Goal: Check status: Check status

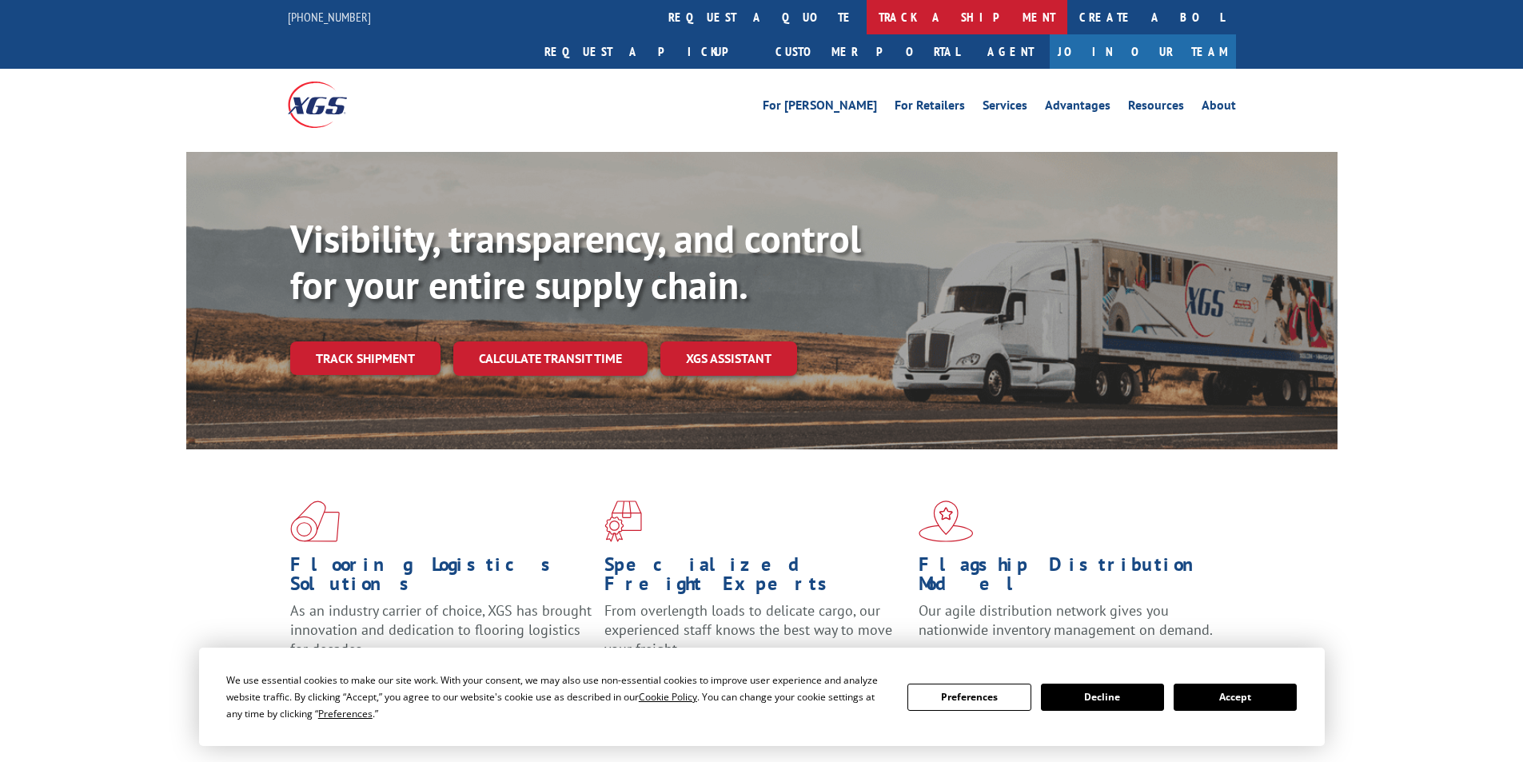
click at [867, 18] on link "track a shipment" at bounding box center [967, 17] width 201 height 34
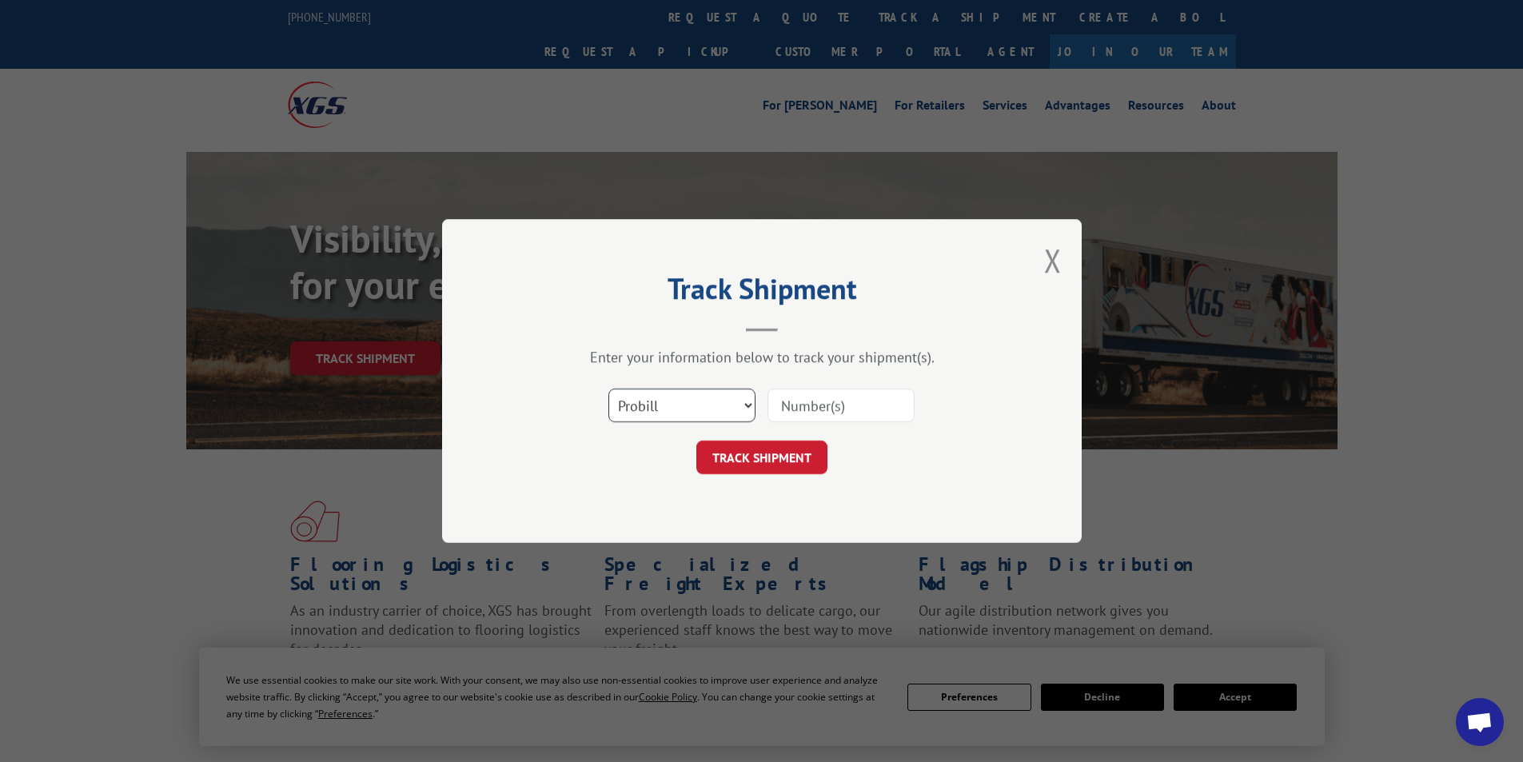
drag, startPoint x: 751, startPoint y: 396, endPoint x: 711, endPoint y: 421, distance: 46.4
click at [751, 396] on select "Select category... Probill BOL PO" at bounding box center [681, 406] width 147 height 34
select select "po"
click at [608, 389] on select "Select category... Probill BOL PO" at bounding box center [681, 406] width 147 height 34
click at [812, 408] on input at bounding box center [840, 406] width 147 height 34
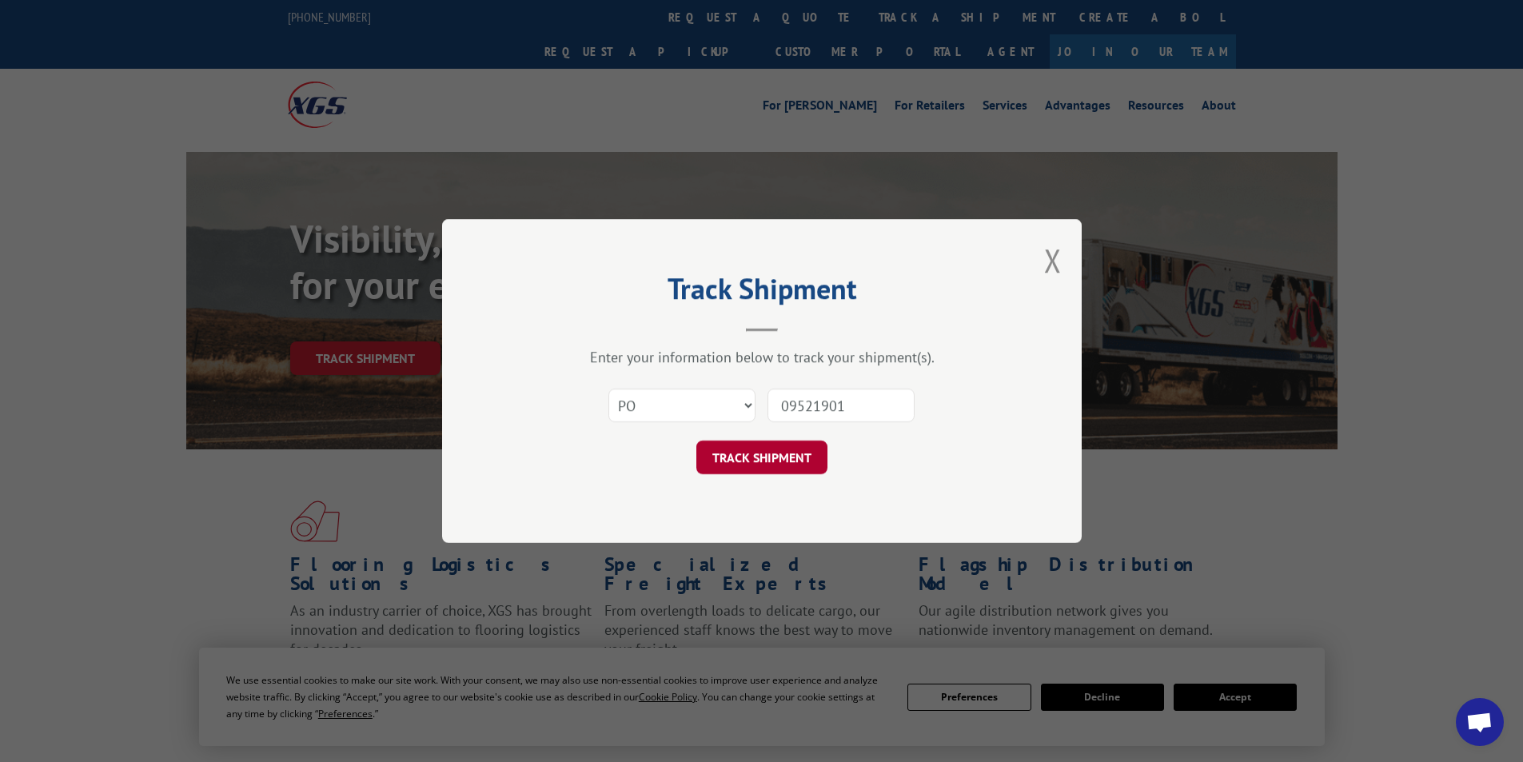
type input "09521901"
click at [744, 459] on button "TRACK SHIPMENT" at bounding box center [761, 457] width 131 height 34
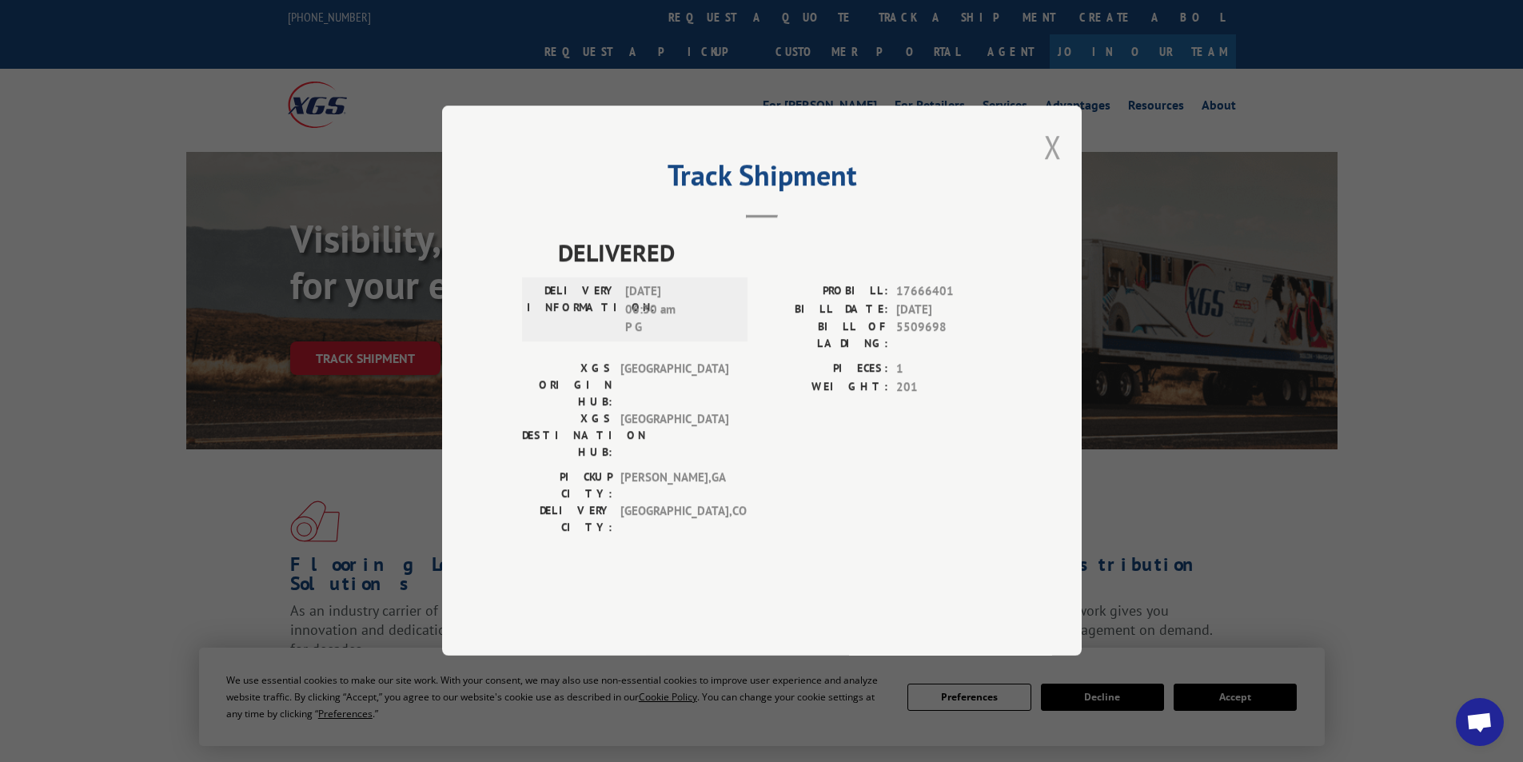
click at [1061, 168] on button "Close modal" at bounding box center [1053, 147] width 18 height 42
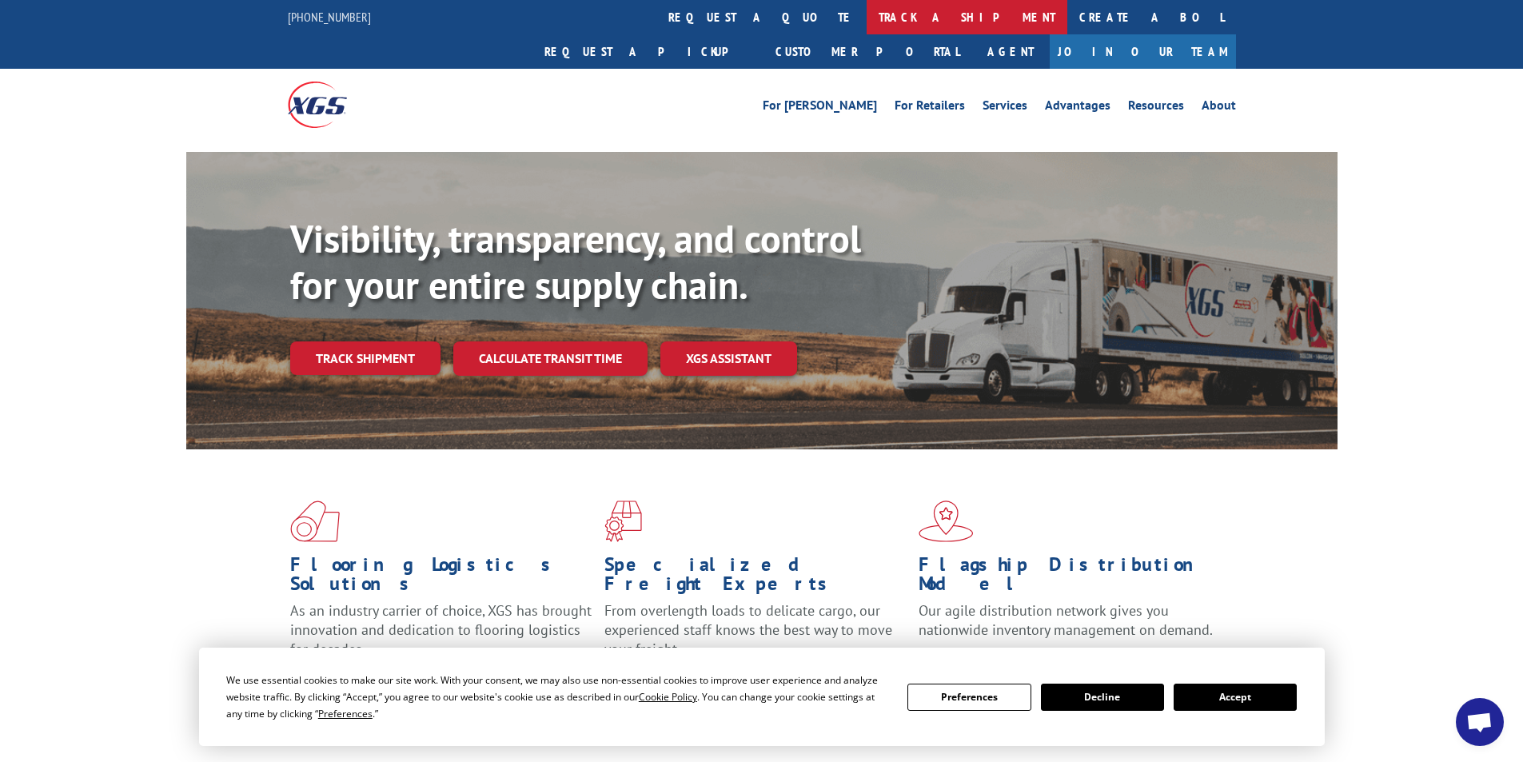
click at [867, 10] on link "track a shipment" at bounding box center [967, 17] width 201 height 34
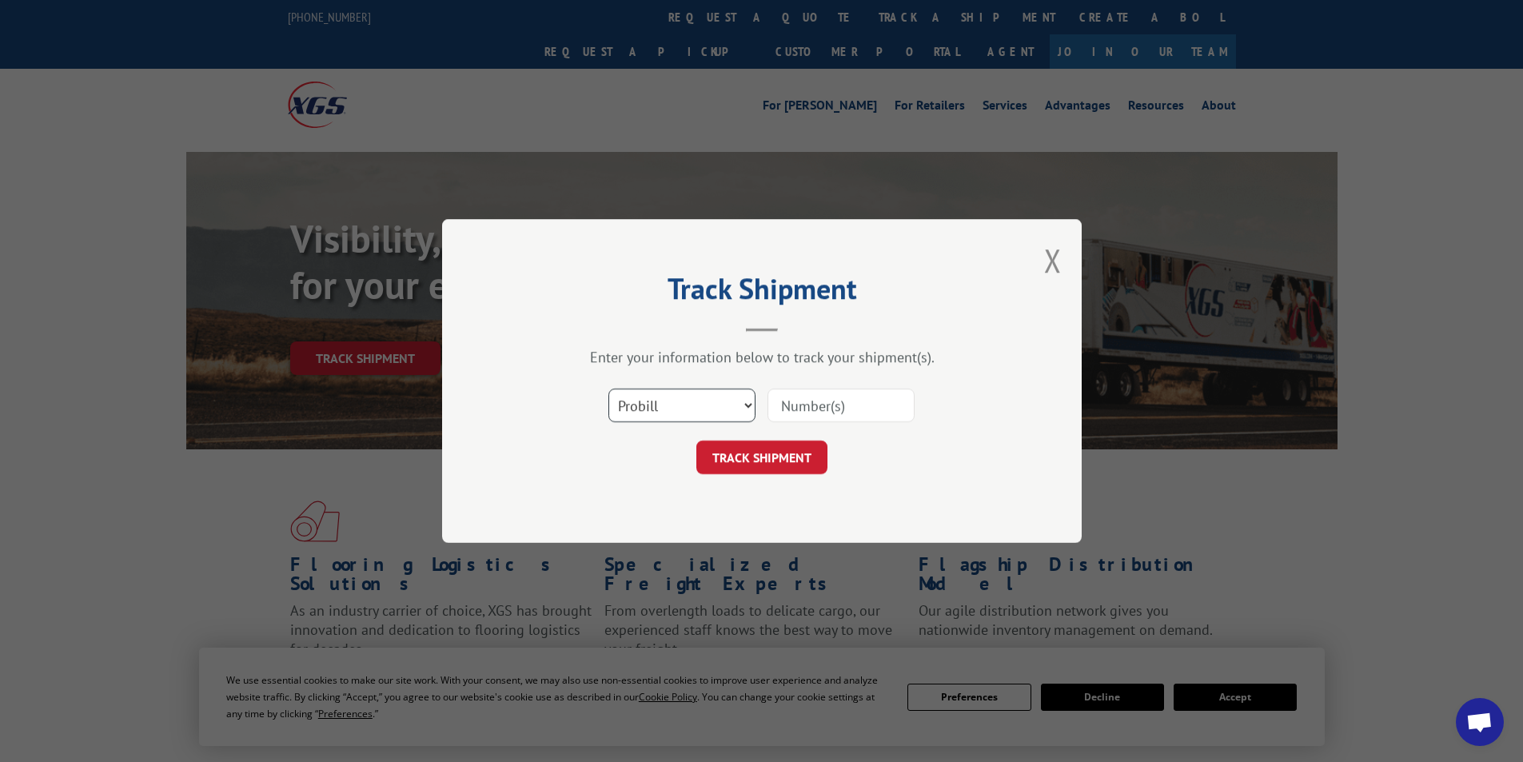
click at [747, 403] on select "Select category... Probill BOL PO" at bounding box center [681, 406] width 147 height 34
select select "po"
click at [608, 389] on select "Select category... Probill BOL PO" at bounding box center [681, 406] width 147 height 34
click at [811, 409] on input at bounding box center [840, 406] width 147 height 34
type input "09521901"
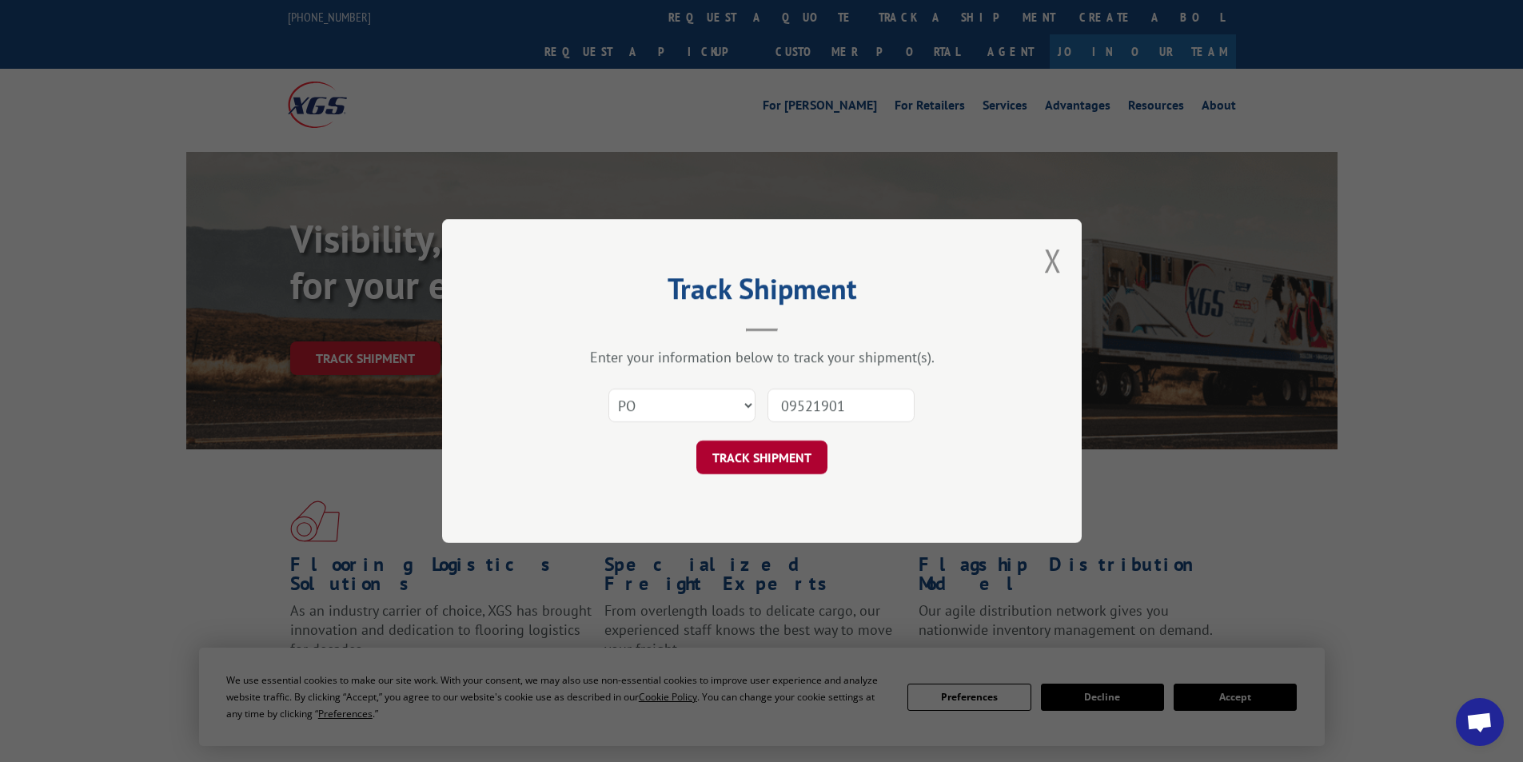
click at [783, 454] on button "TRACK SHIPMENT" at bounding box center [761, 457] width 131 height 34
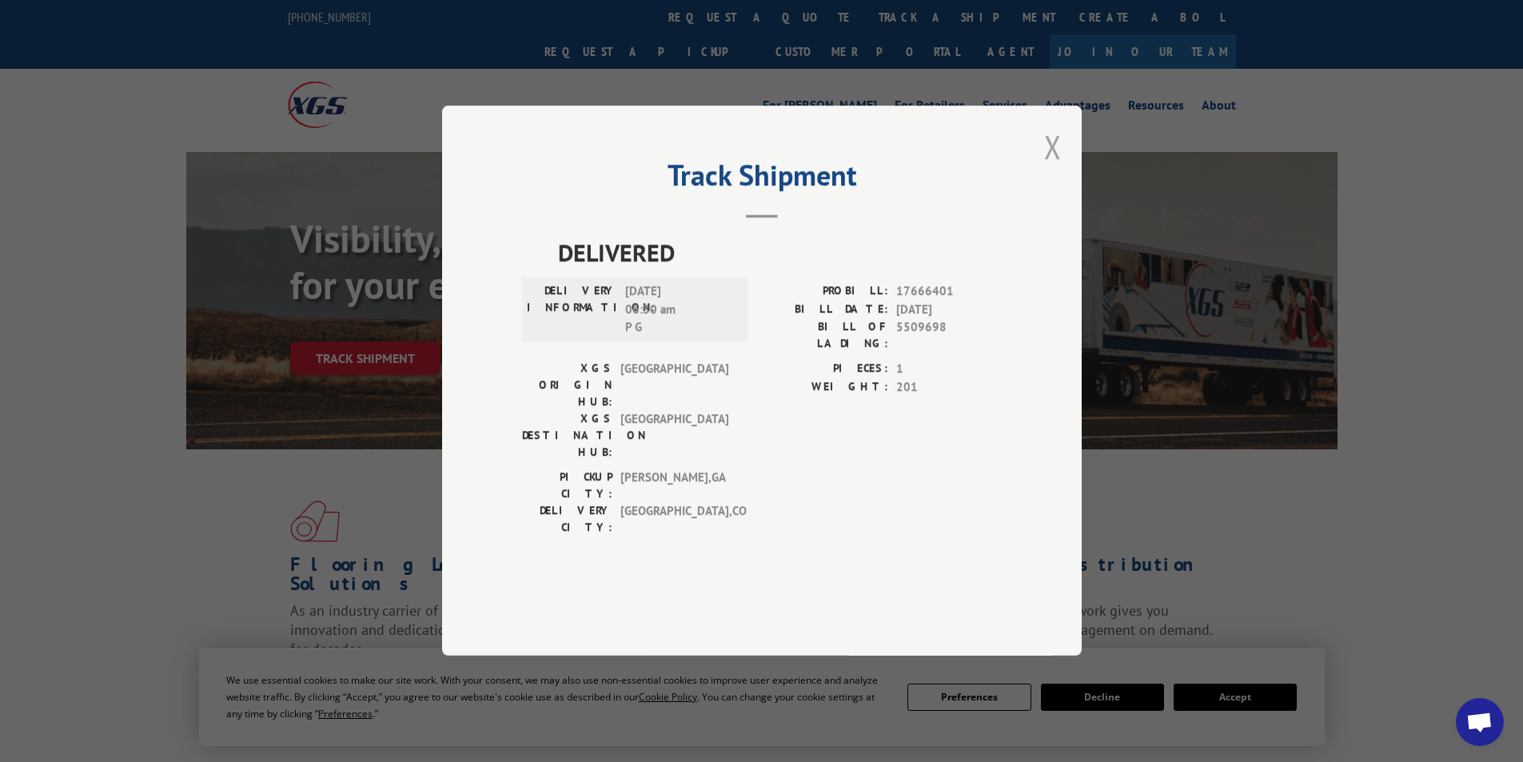
click at [1056, 168] on button "Close modal" at bounding box center [1053, 147] width 18 height 42
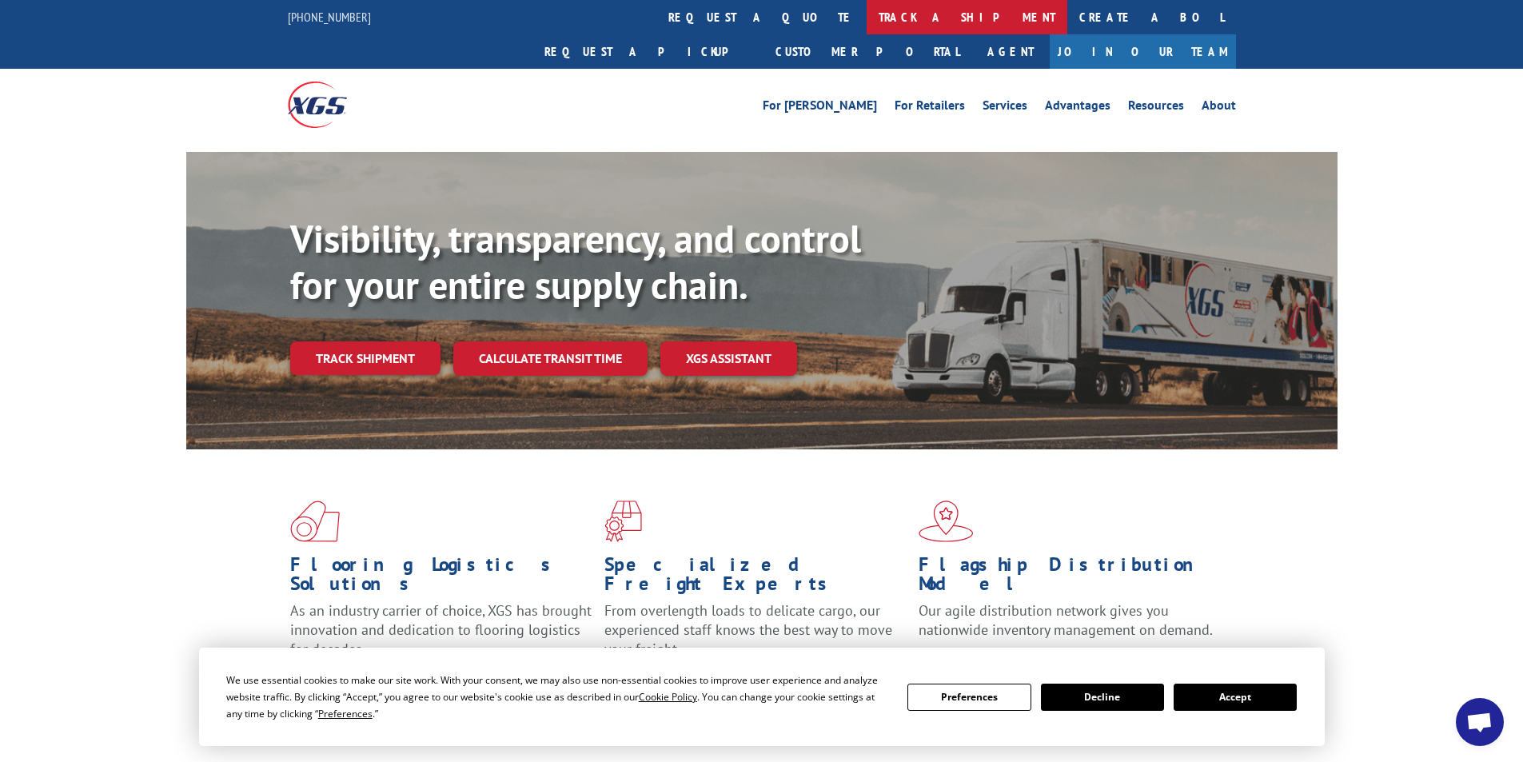
click at [867, 18] on link "track a shipment" at bounding box center [967, 17] width 201 height 34
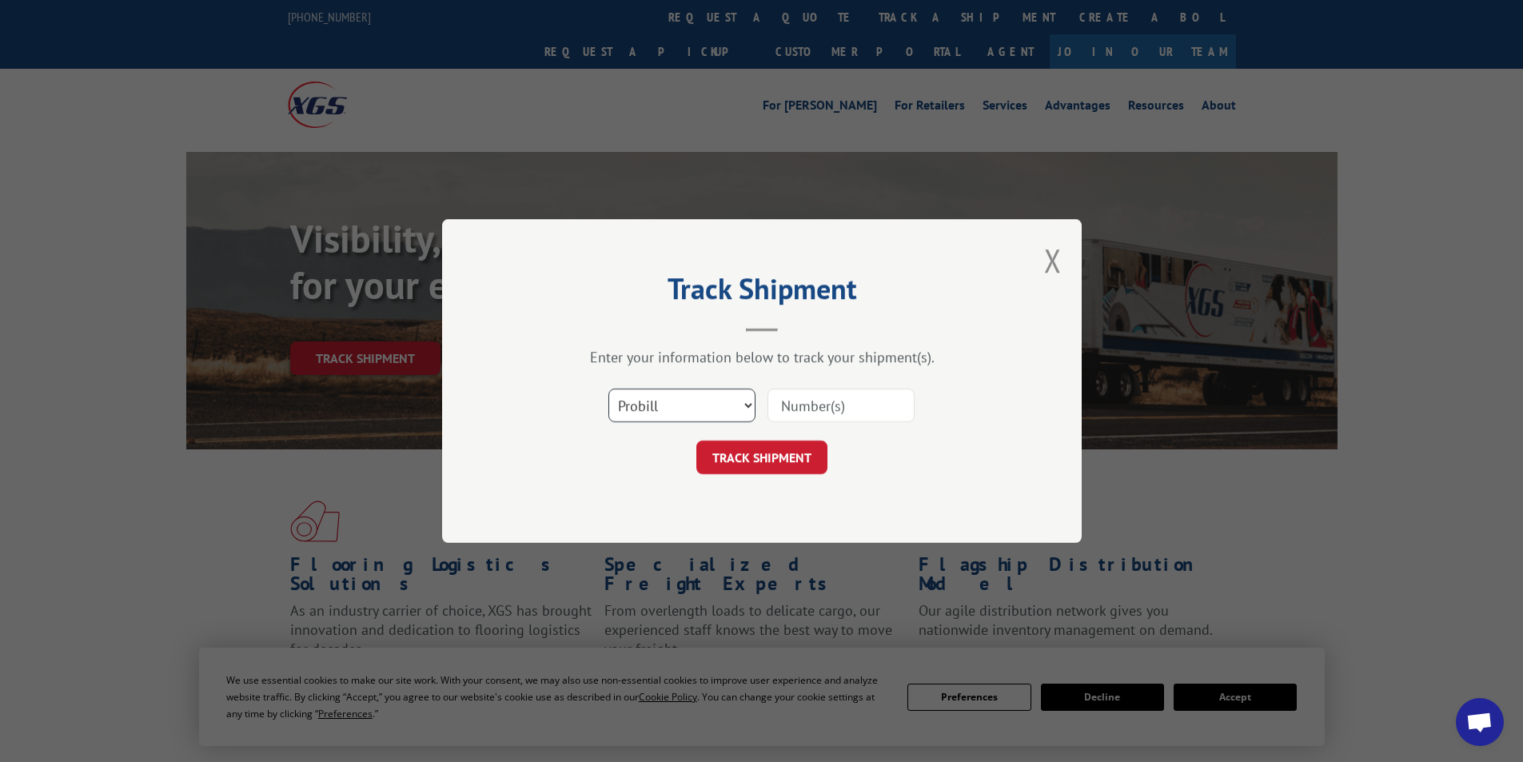
drag, startPoint x: 747, startPoint y: 400, endPoint x: 734, endPoint y: 420, distance: 23.1
click at [747, 400] on select "Select category... Probill BOL PO" at bounding box center [681, 406] width 147 height 34
select select "po"
click at [608, 389] on select "Select category... Probill BOL PO" at bounding box center [681, 406] width 147 height 34
click at [802, 402] on input at bounding box center [840, 406] width 147 height 34
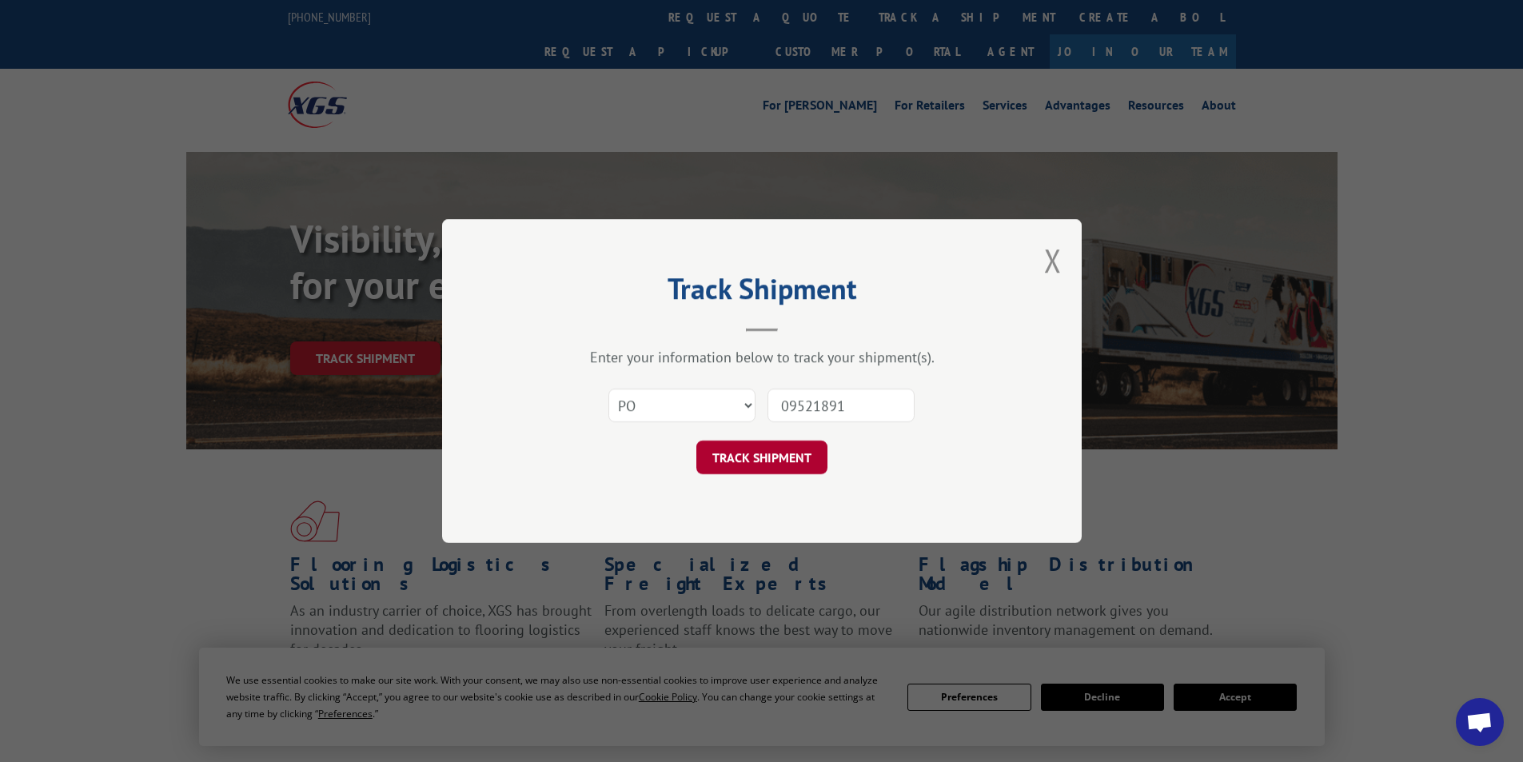
type input "09521891"
click at [755, 457] on button "TRACK SHIPMENT" at bounding box center [761, 457] width 131 height 34
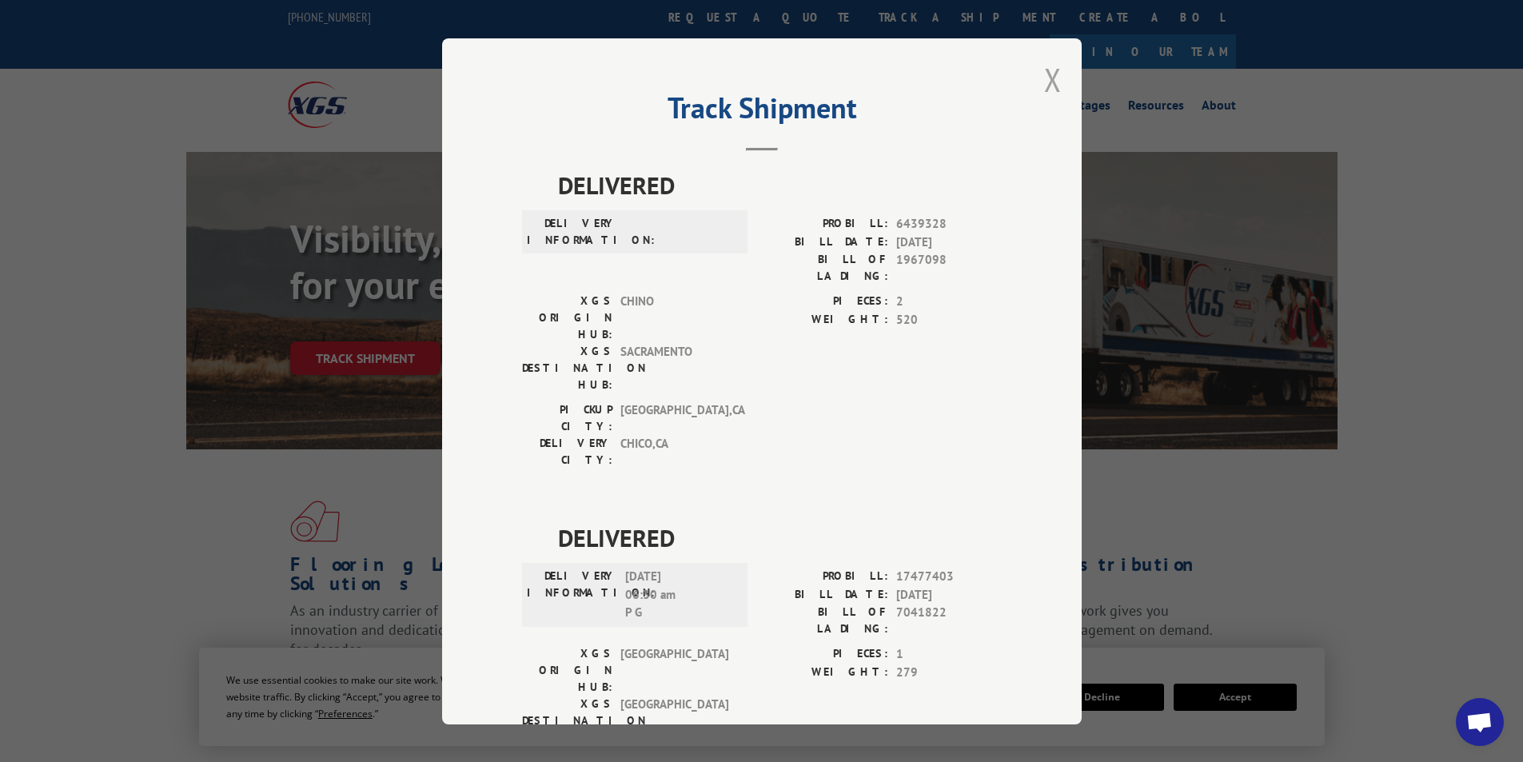
click at [1044, 70] on button "Close modal" at bounding box center [1053, 79] width 18 height 42
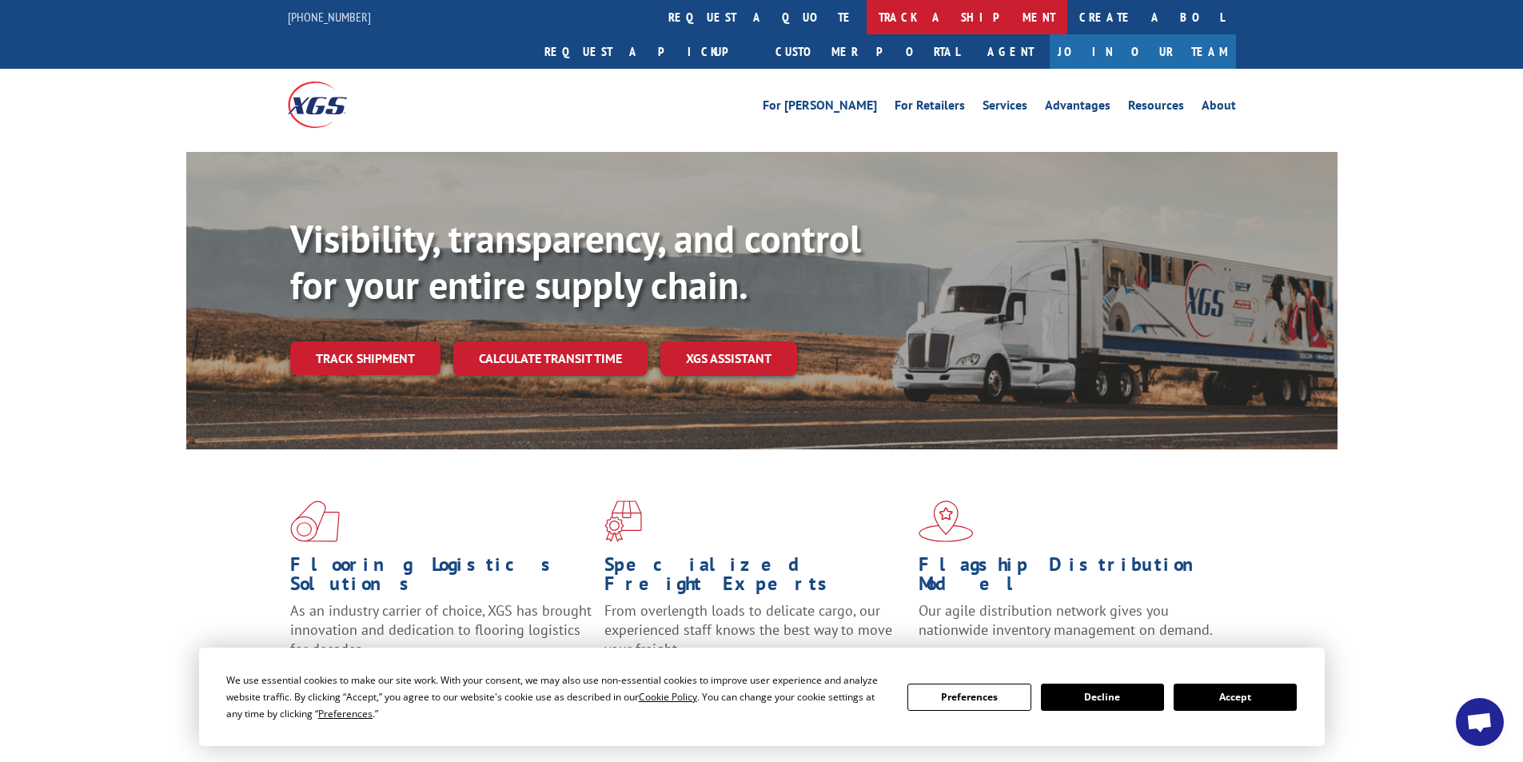
click at [867, 18] on link "track a shipment" at bounding box center [967, 17] width 201 height 34
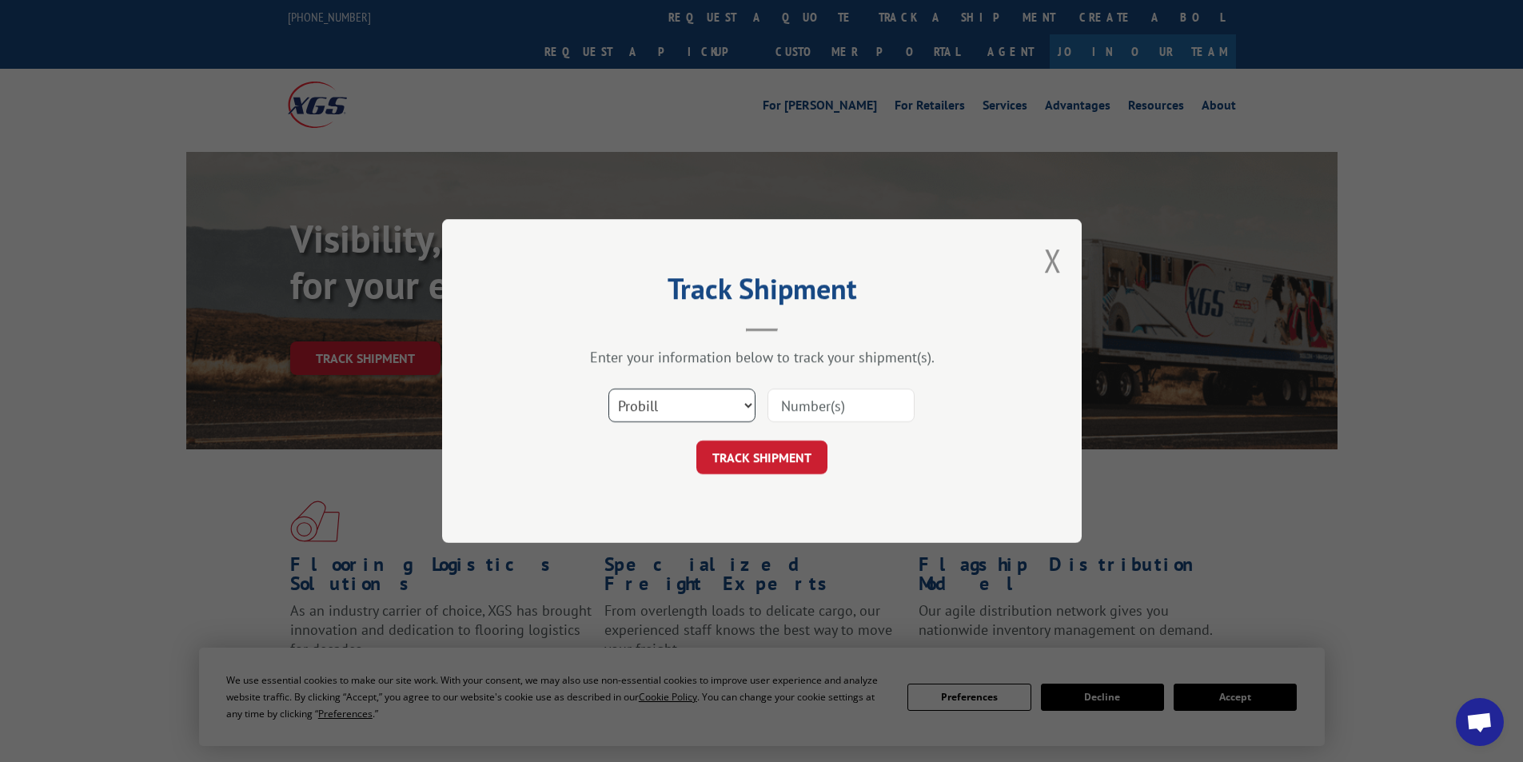
drag, startPoint x: 742, startPoint y: 404, endPoint x: 735, endPoint y: 412, distance: 10.2
click at [742, 404] on select "Select category... Probill BOL PO" at bounding box center [681, 406] width 147 height 34
select select "po"
click at [608, 389] on select "Select category... Probill BOL PO" at bounding box center [681, 406] width 147 height 34
click at [807, 409] on input at bounding box center [840, 406] width 147 height 34
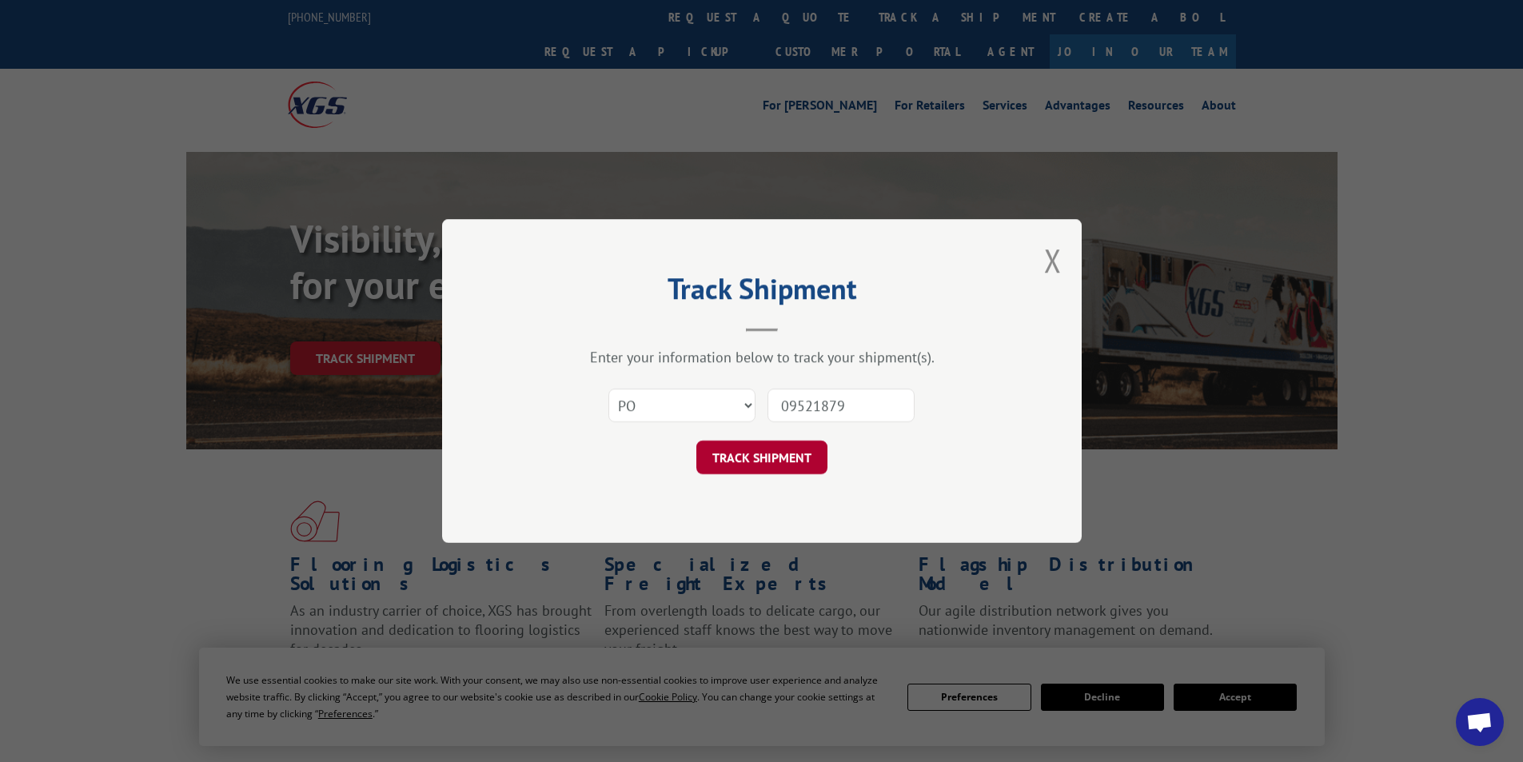
type input "09521879"
click at [790, 459] on button "TRACK SHIPMENT" at bounding box center [761, 457] width 131 height 34
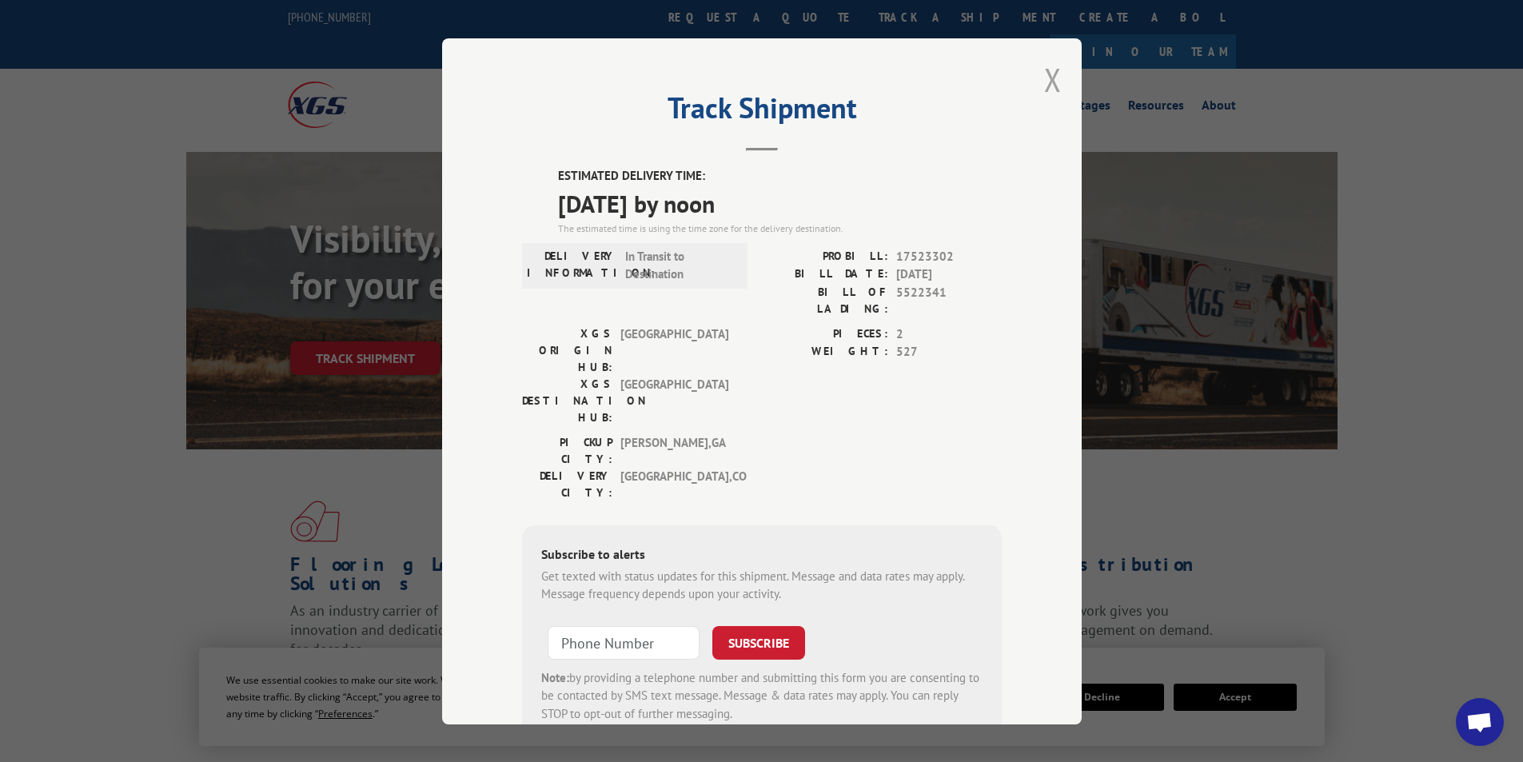
click at [1044, 79] on button "Close modal" at bounding box center [1053, 79] width 18 height 42
